Goal: Transaction & Acquisition: Purchase product/service

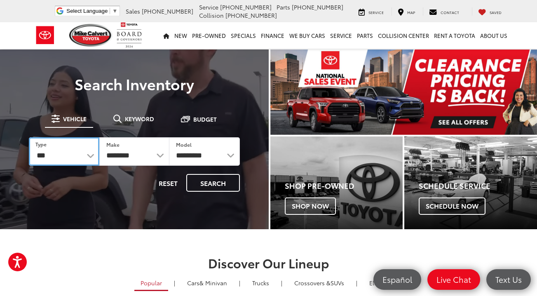
select select "******"
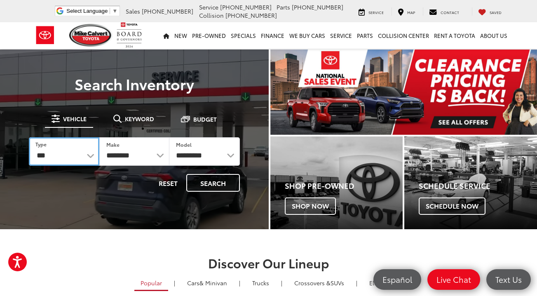
select select "******"
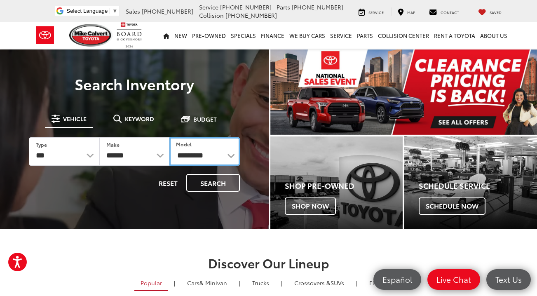
select select "*******"
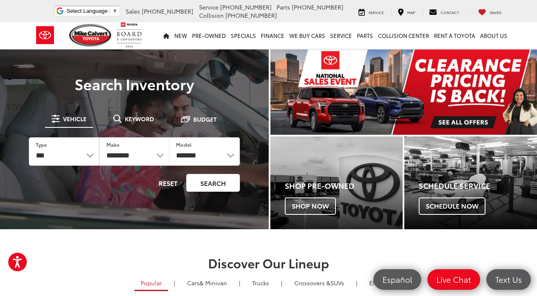
click at [207, 188] on button "Search" at bounding box center [213, 183] width 54 height 18
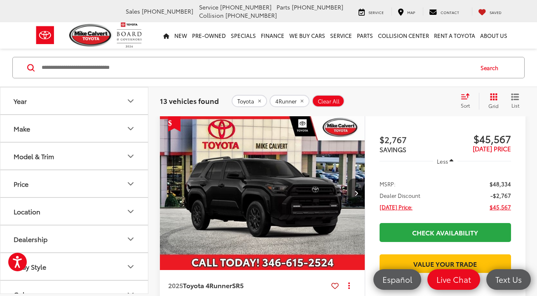
scroll to position [48, 0]
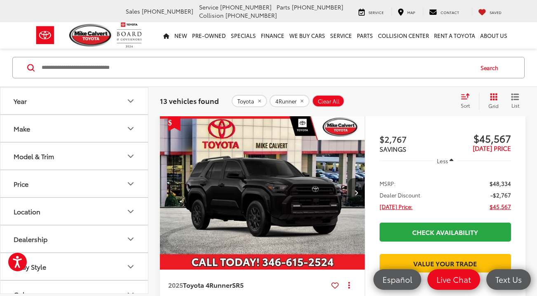
click at [129, 159] on icon "Model & Trim" at bounding box center [131, 156] width 10 height 10
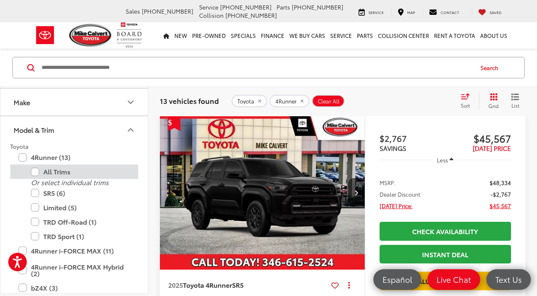
scroll to position [27, 0]
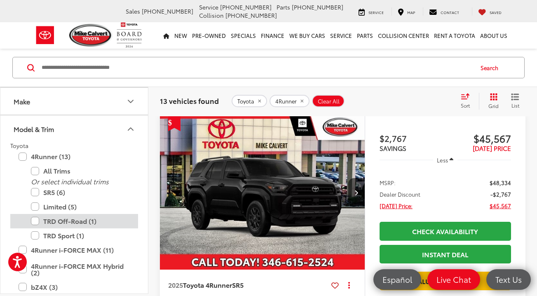
click at [38, 222] on label "TRD Off-Road (1)" at bounding box center [80, 221] width 99 height 14
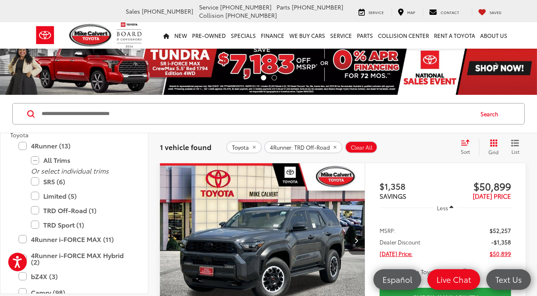
click at [246, 248] on img "2025 Toyota 4Runner TRD Off-Road 0" at bounding box center [263, 240] width 206 height 155
click at [38, 211] on label "TRD Off-Road (1)" at bounding box center [80, 210] width 99 height 14
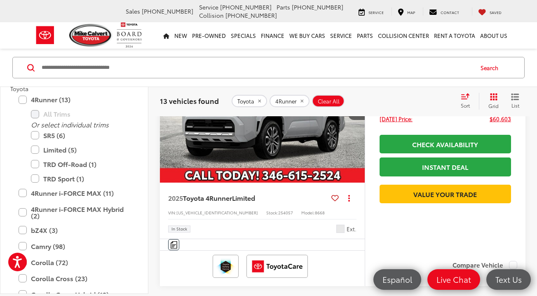
scroll to position [1292, 0]
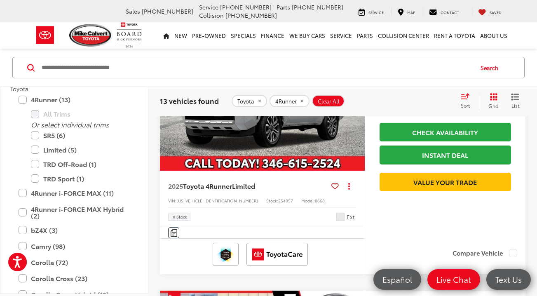
click at [266, 133] on img "2025 Toyota 4Runner Limited 0" at bounding box center [263, 93] width 206 height 155
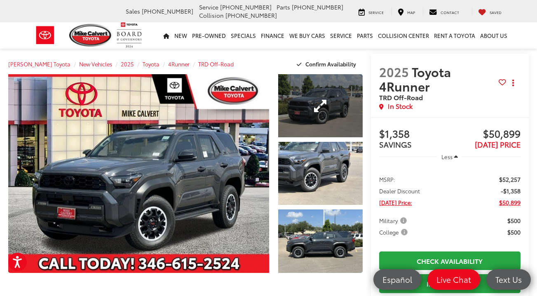
click at [320, 114] on link "Expand Photo 1" at bounding box center [320, 105] width 84 height 63
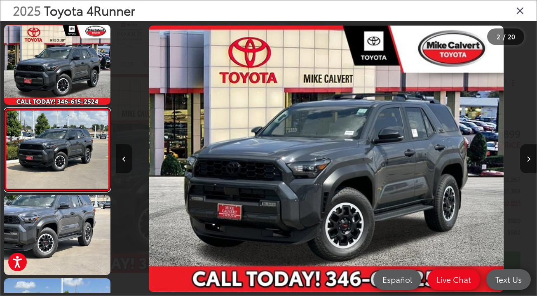
scroll to position [15, 0]
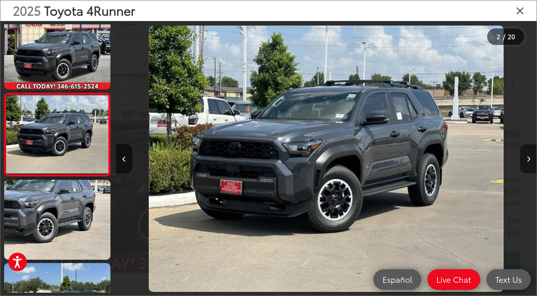
click at [526, 162] on button "Next image" at bounding box center [528, 158] width 16 height 29
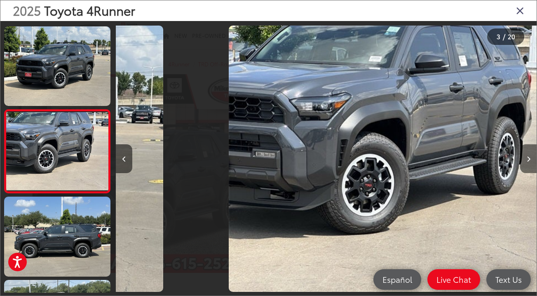
scroll to position [98, 0]
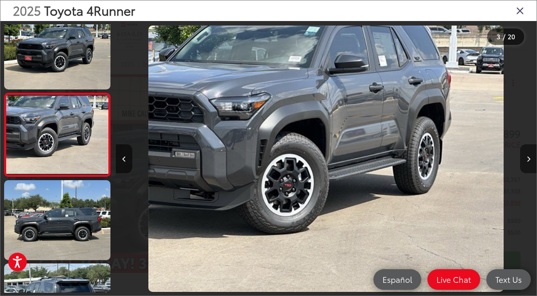
click at [526, 162] on button "Next image" at bounding box center [528, 158] width 16 height 29
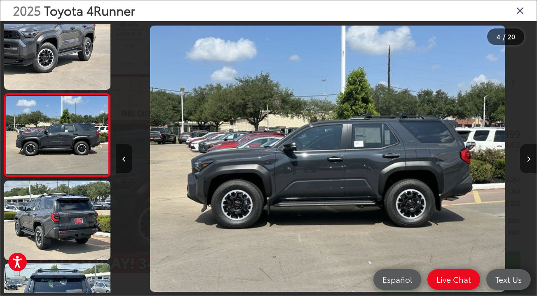
scroll to position [181, 0]
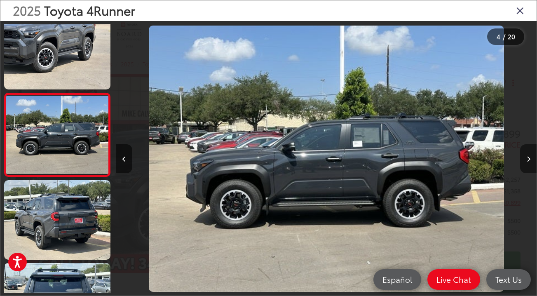
click at [525, 162] on button "Next image" at bounding box center [528, 158] width 16 height 29
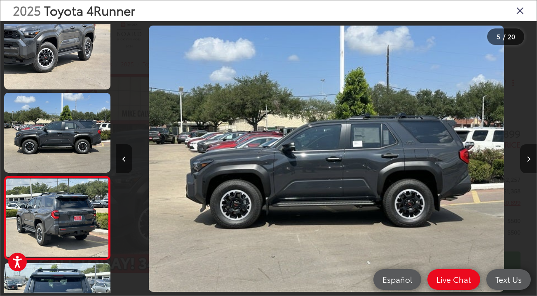
scroll to position [265, 0]
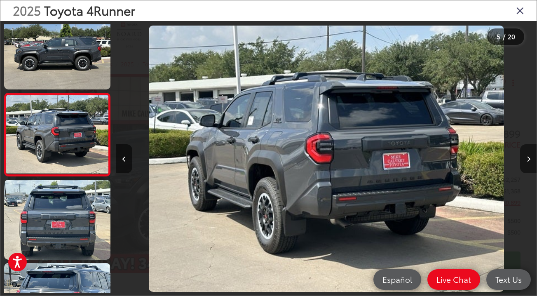
click at [525, 162] on button "Next image" at bounding box center [528, 158] width 16 height 29
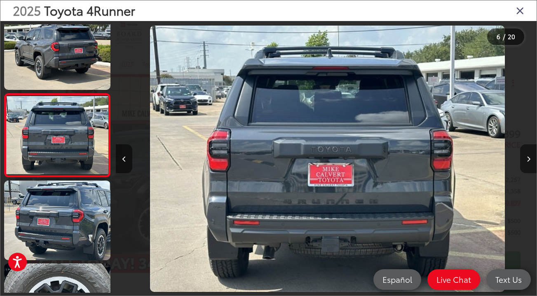
scroll to position [348, 0]
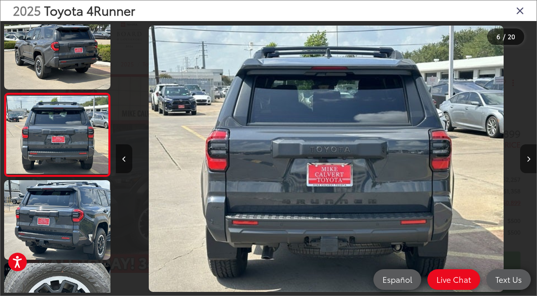
click at [525, 162] on button "Next image" at bounding box center [528, 158] width 16 height 29
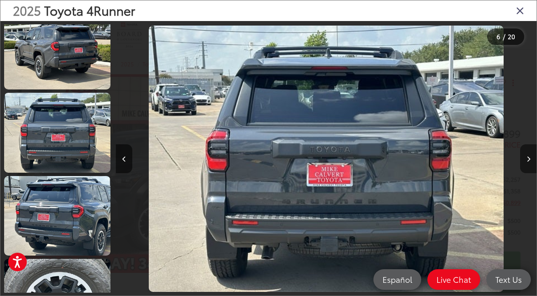
scroll to position [431, 0]
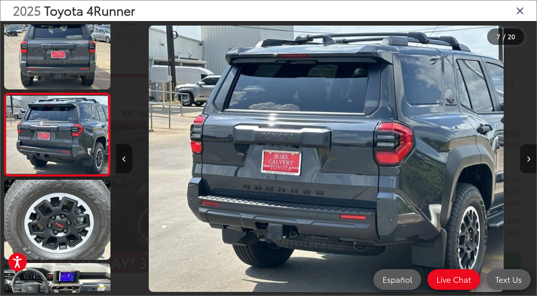
click at [525, 162] on button "Next image" at bounding box center [528, 158] width 16 height 29
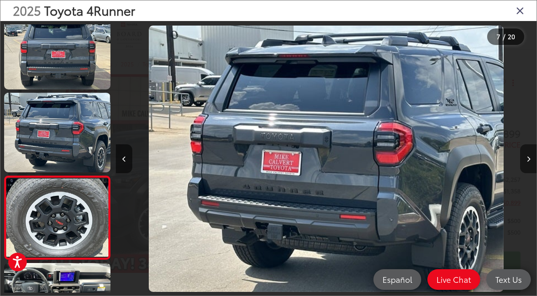
scroll to position [514, 0]
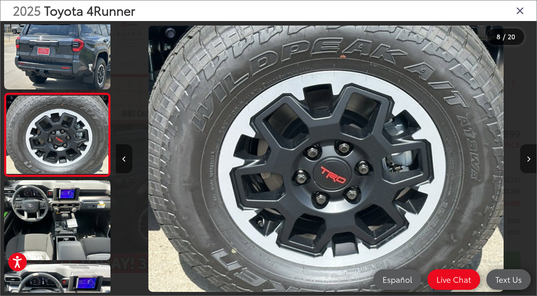
click at [525, 162] on button "Next image" at bounding box center [528, 158] width 16 height 29
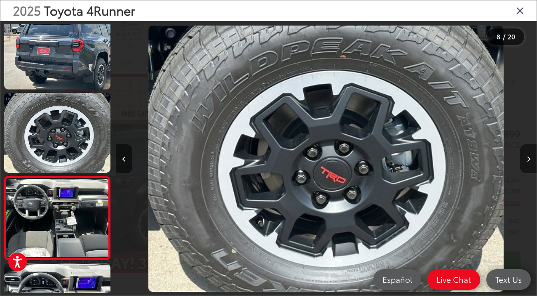
scroll to position [597, 0]
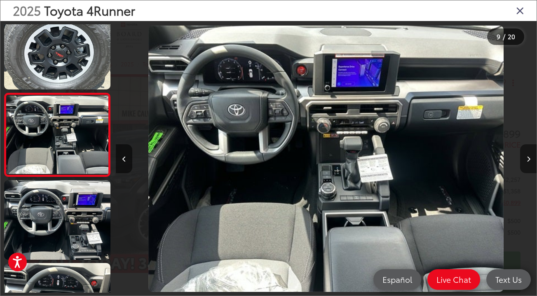
click at [525, 162] on button "Next image" at bounding box center [528, 158] width 16 height 29
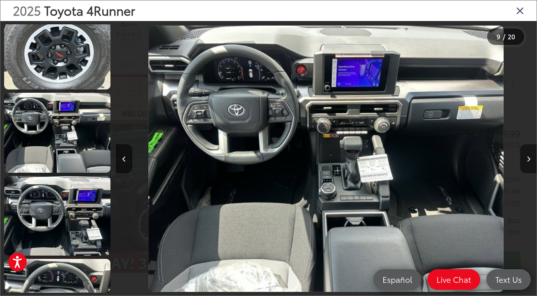
scroll to position [680, 0]
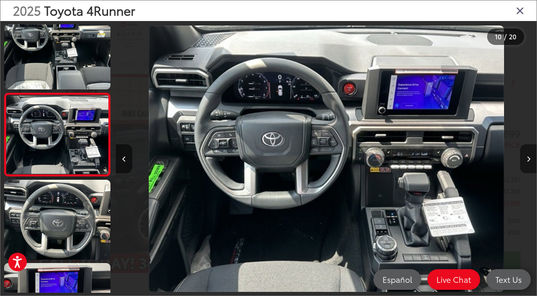
click at [525, 162] on button "Next image" at bounding box center [528, 158] width 16 height 29
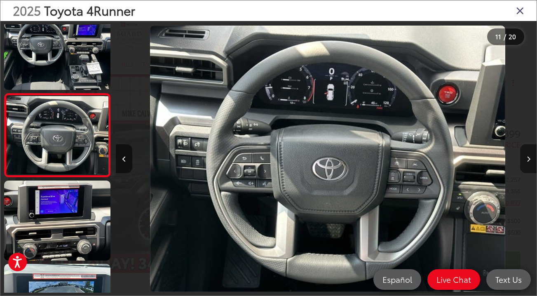
scroll to position [0, 0]
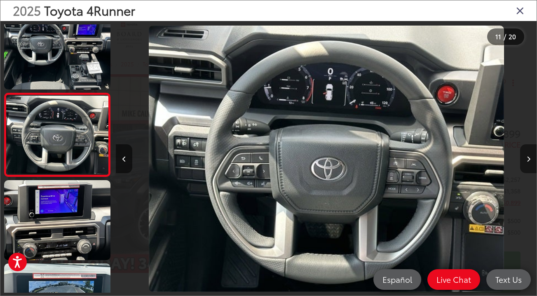
click at [525, 162] on button "Next image" at bounding box center [528, 158] width 16 height 29
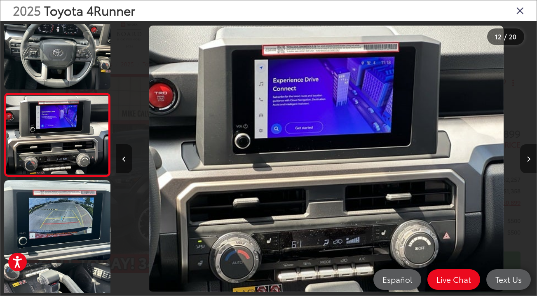
click at [525, 162] on button "Next image" at bounding box center [528, 158] width 16 height 29
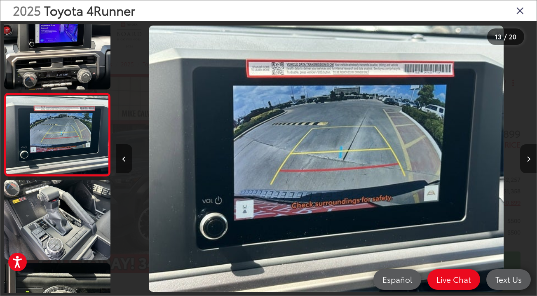
click at [527, 161] on icon "Next image" at bounding box center [529, 159] width 4 height 6
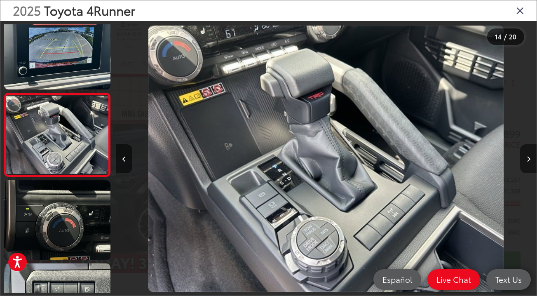
click at [527, 161] on icon "Next image" at bounding box center [529, 159] width 4 height 6
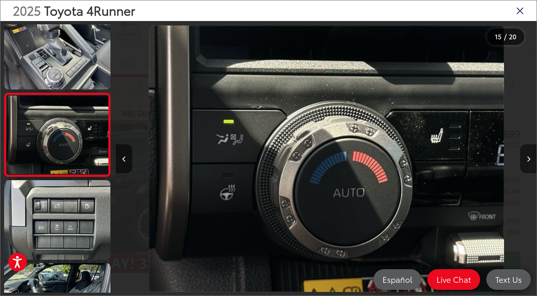
click at [527, 161] on icon "Next image" at bounding box center [529, 159] width 4 height 6
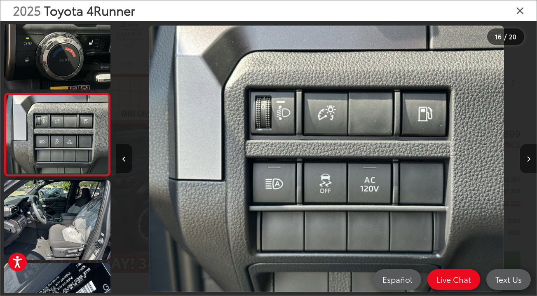
click at [527, 161] on icon "Next image" at bounding box center [529, 159] width 4 height 6
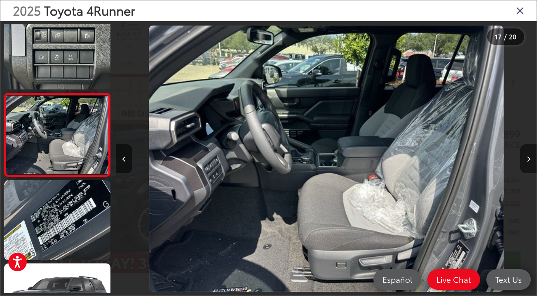
click at [527, 161] on icon "Next image" at bounding box center [529, 159] width 4 height 6
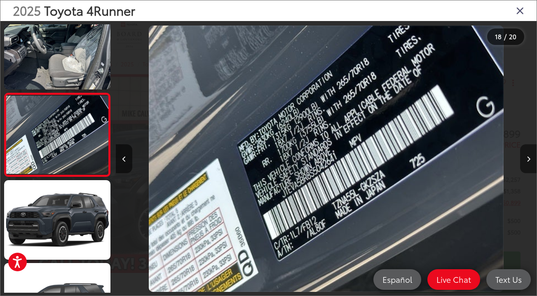
click at [527, 161] on icon "Next image" at bounding box center [529, 159] width 4 height 6
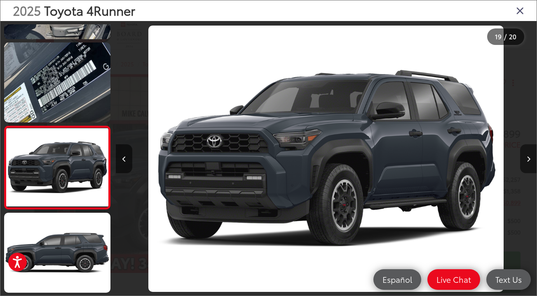
click at [527, 161] on icon "Next image" at bounding box center [529, 159] width 4 height 6
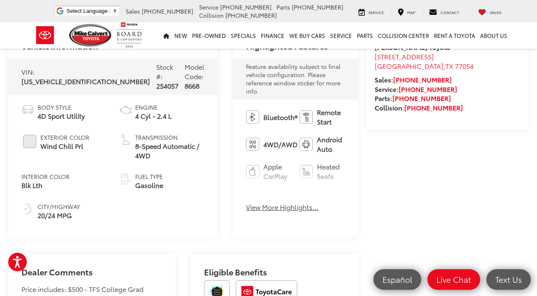
scroll to position [291, 0]
click at [246, 202] on button "View More Highlights..." at bounding box center [282, 206] width 73 height 9
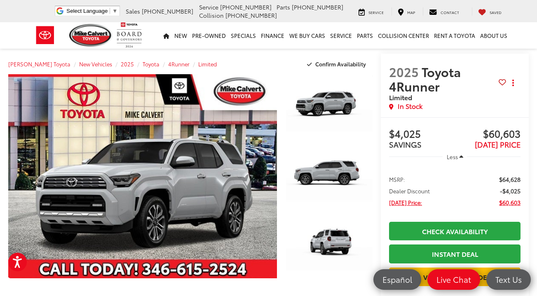
scroll to position [0, 0]
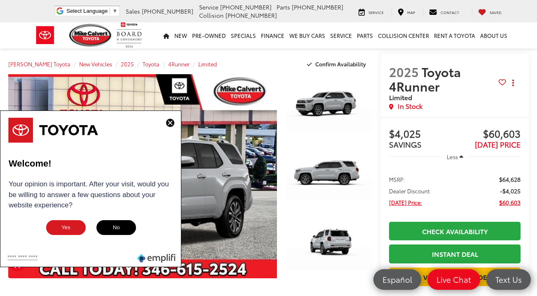
click at [171, 124] on img at bounding box center [170, 123] width 8 height 8
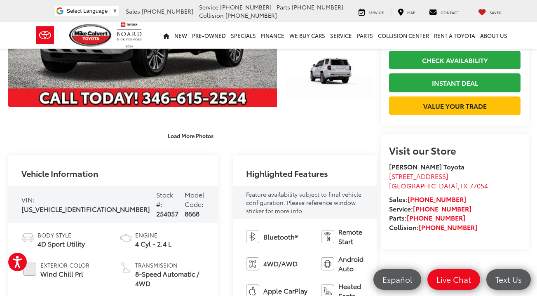
scroll to position [174, 0]
